Goal: Information Seeking & Learning: Check status

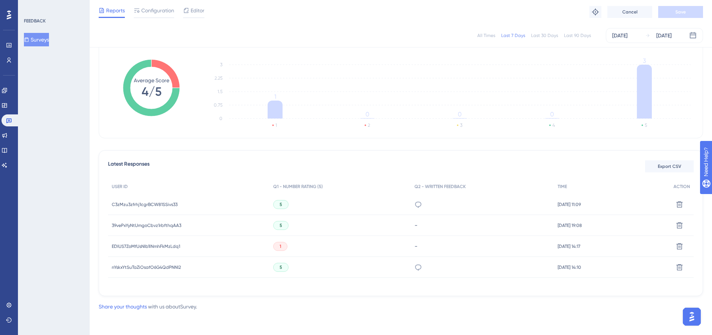
scroll to position [108, 0]
click at [41, 40] on button "Surveys" at bounding box center [36, 39] width 25 height 13
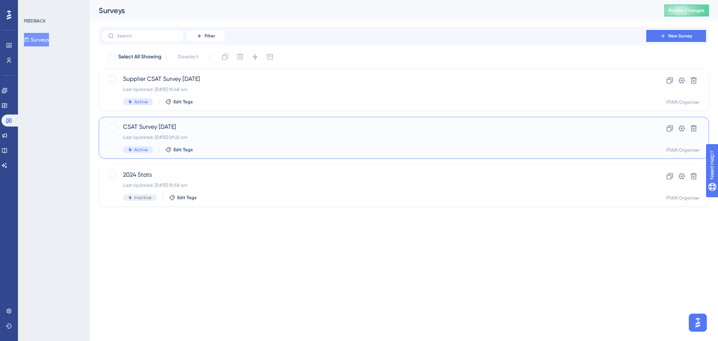
click at [264, 126] on span "CSAT Survey [DATE]" at bounding box center [374, 126] width 502 height 9
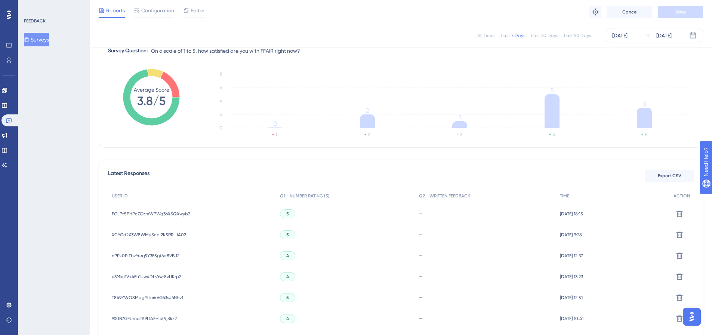
scroll to position [112, 0]
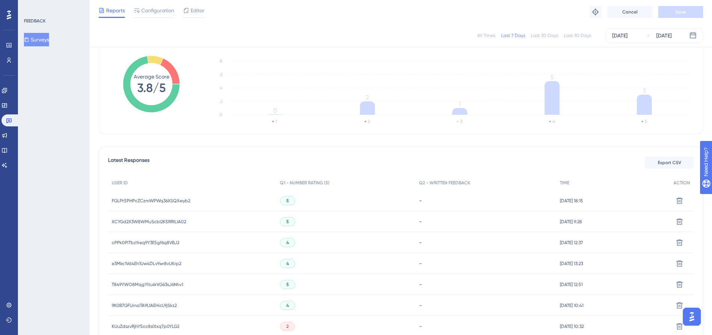
click at [152, 199] on span "FGLPt5PHPcZCzmWPWq36XSQXwyb2" at bounding box center [151, 201] width 79 height 6
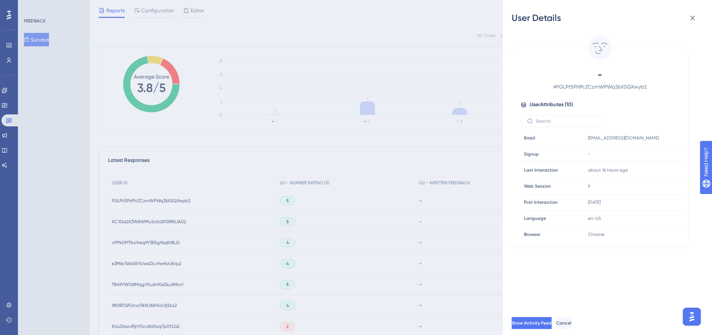
click at [152, 199] on div "User Details - # FGLPt5PHPcZCzmWPWq36XSQXwyb2 User Attributes ( 10 ) Email Emai…" at bounding box center [356, 167] width 712 height 335
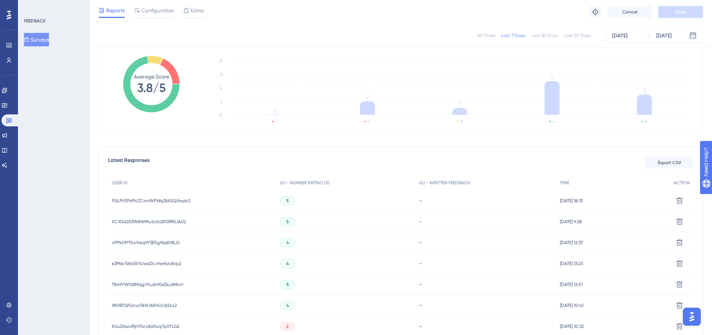
click at [154, 221] on span "XCYGd2X3W8WMuScbI2K5RRILIA02" at bounding box center [149, 222] width 74 height 6
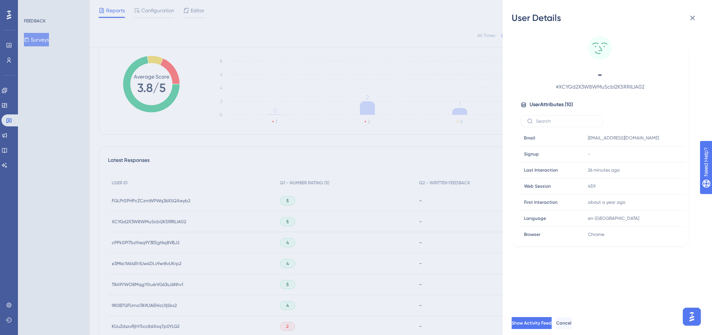
click at [154, 221] on div "User Details - # XCYGd2X3W8WMuScbI2K5RRILIA02 User Attributes ( 10 ) Email Emai…" at bounding box center [356, 167] width 712 height 335
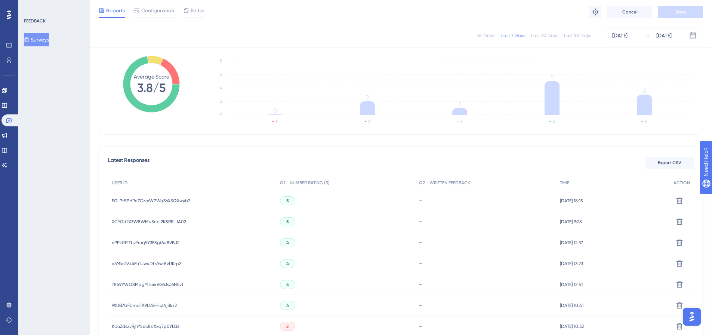
click at [29, 39] on icon at bounding box center [26, 39] width 5 height 5
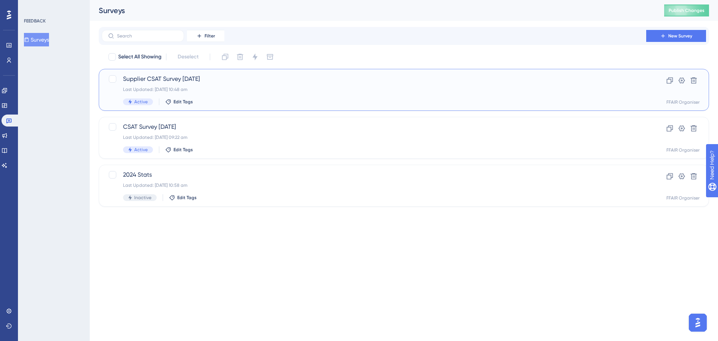
click at [291, 98] on div "Supplier CSAT Survey [DATE] Last Updated: [DATE] 10:48 am Active Edit Tags" at bounding box center [374, 89] width 502 height 31
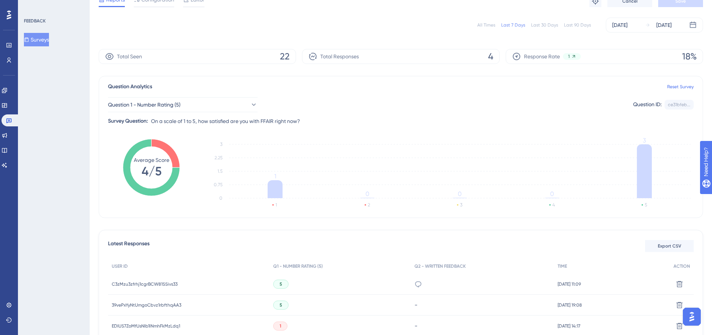
scroll to position [75, 0]
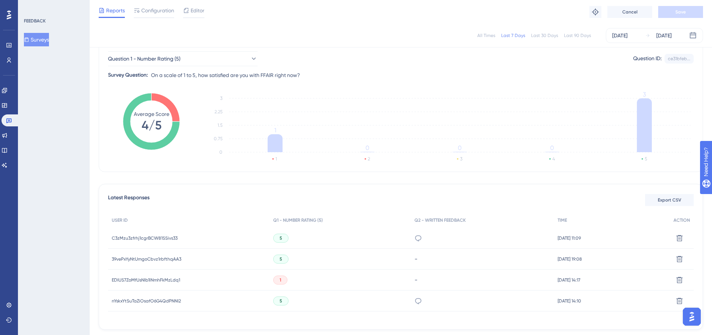
click at [143, 236] on span "C3zMzu3zfrhj1cgrBCW81SSivs33" at bounding box center [145, 238] width 66 height 6
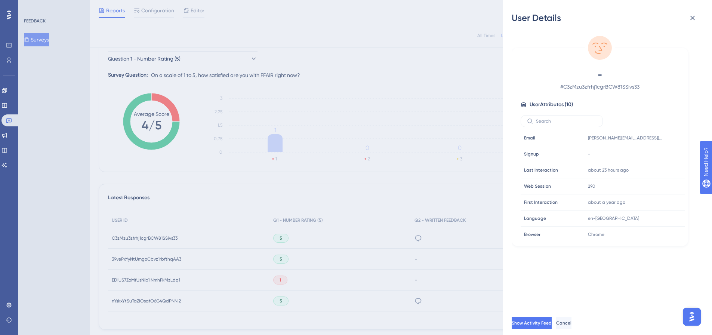
click at [143, 237] on div "User Details - # C3zMzu3zfrhj1cgrBCW81SSivs33 User Attributes ( 10 ) Email Emai…" at bounding box center [356, 167] width 712 height 335
